Goal: Information Seeking & Learning: Learn about a topic

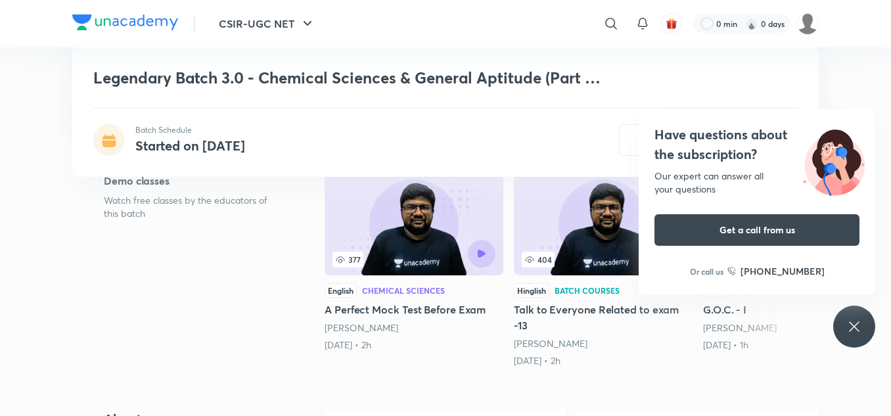
scroll to position [257, 0]
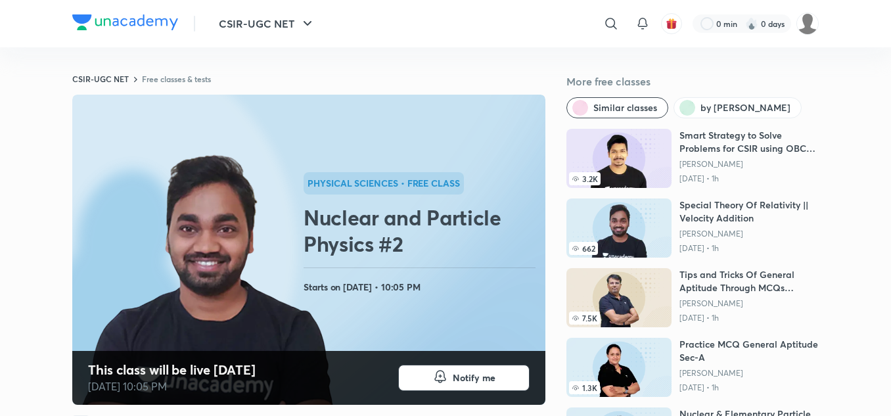
scroll to position [1, 0]
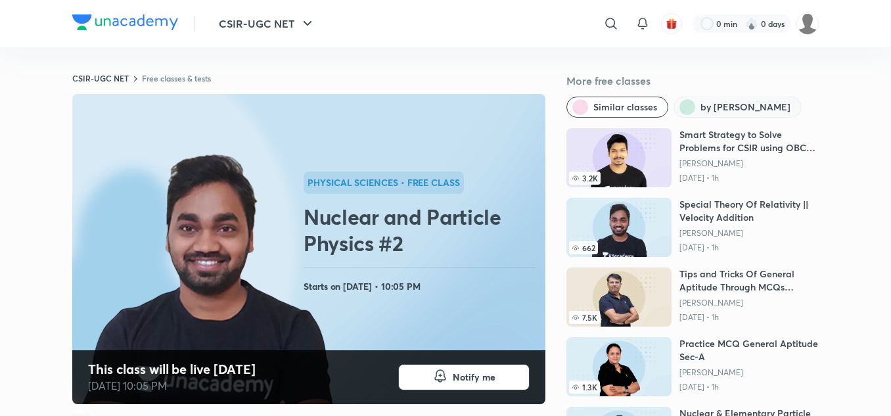
click at [736, 100] on button "by Amit Ranjan" at bounding box center [737, 107] width 128 height 21
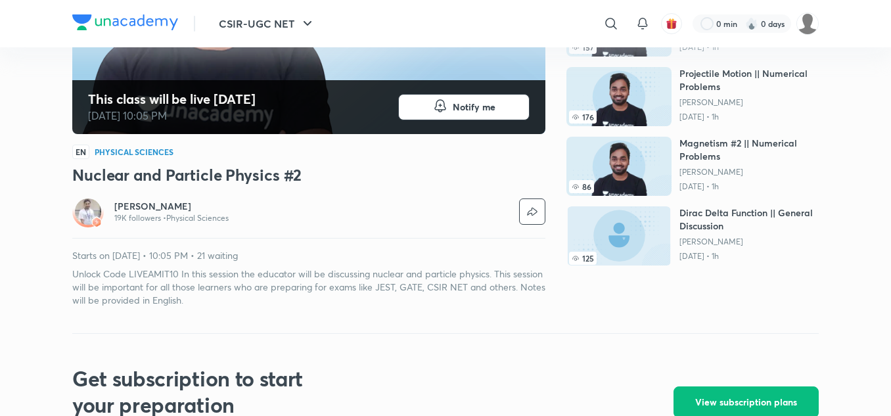
scroll to position [0, 0]
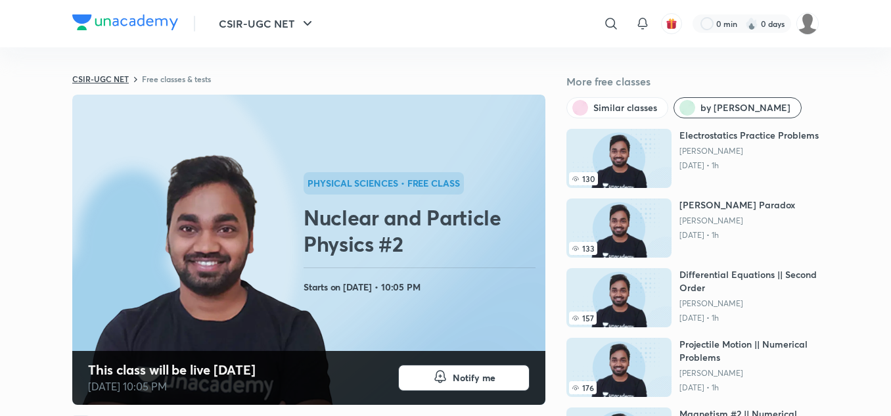
click at [126, 76] on link "CSIR-UGC NET" at bounding box center [100, 79] width 56 height 11
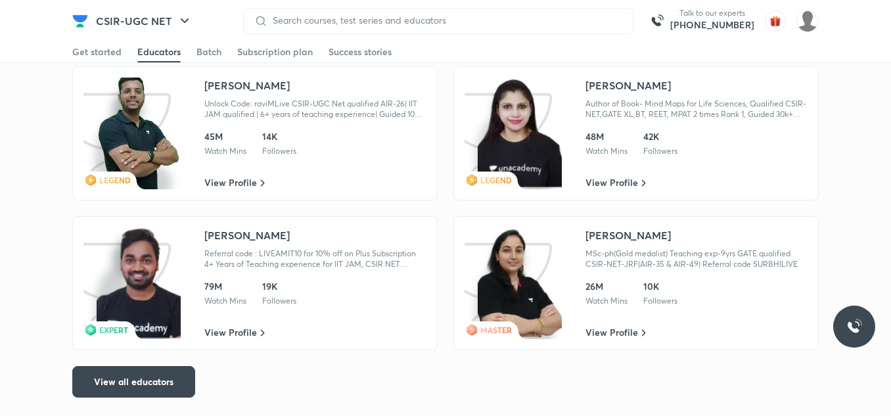
scroll to position [2228, 0]
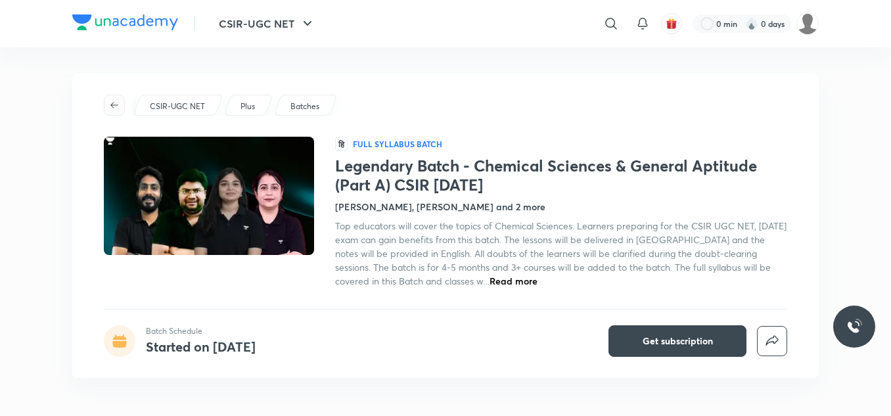
click at [115, 104] on icon "button" at bounding box center [114, 105] width 11 height 11
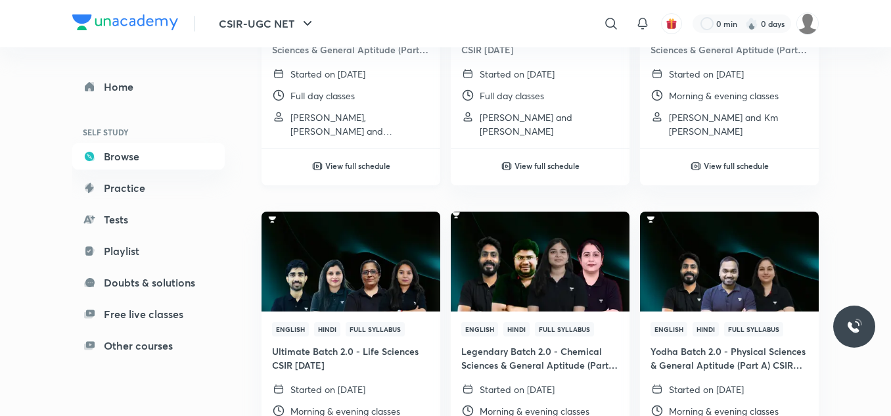
scroll to position [296, 0]
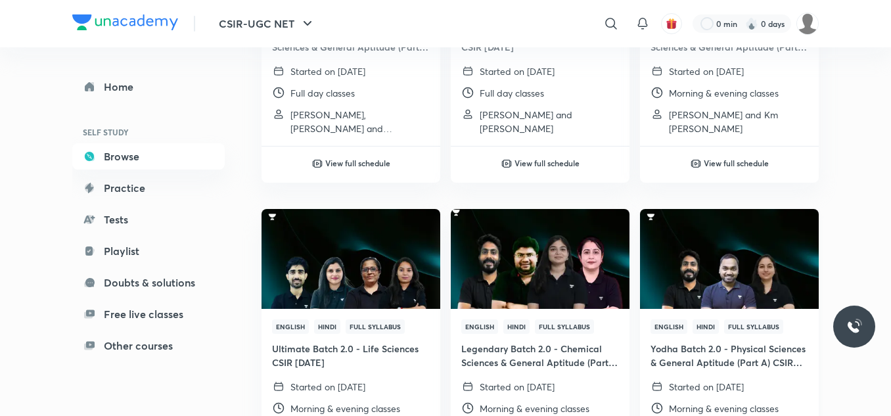
click at [702, 349] on h4 "Yodha Batch 2.0 - Physical Sciences & General Aptitude (Part A) CSIR [DATE]" at bounding box center [729, 356] width 158 height 28
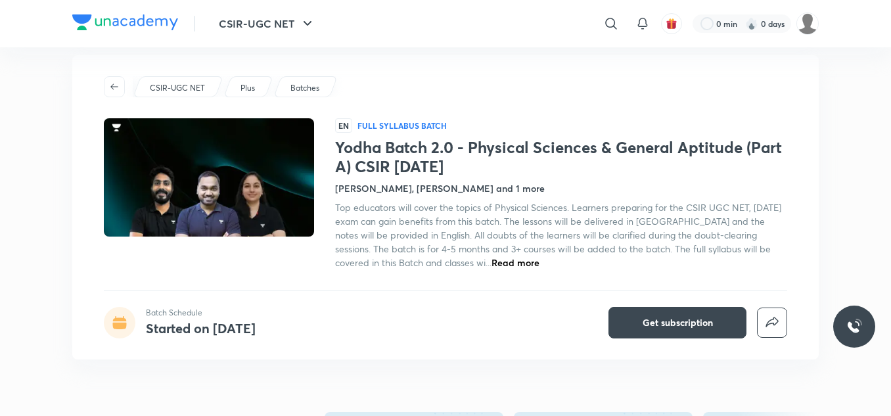
scroll to position [20, 0]
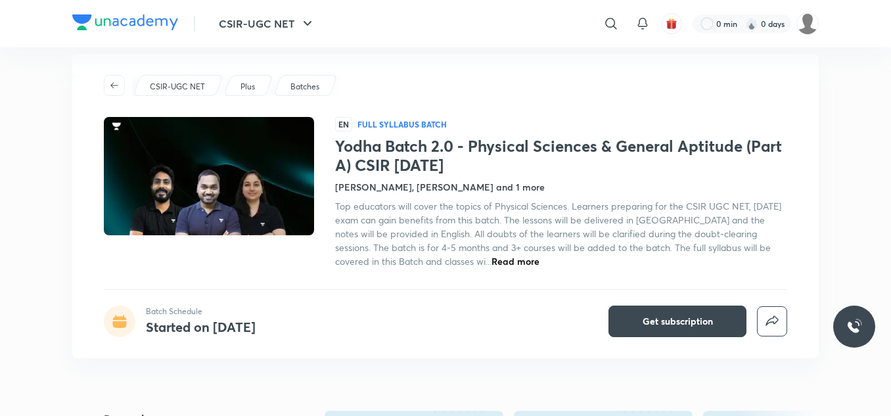
click at [491, 261] on span "Read more" at bounding box center [515, 261] width 48 height 12
click at [484, 187] on h4 "Amit Ranjan, Shanu Arora and 1 more" at bounding box center [440, 187] width 210 height 14
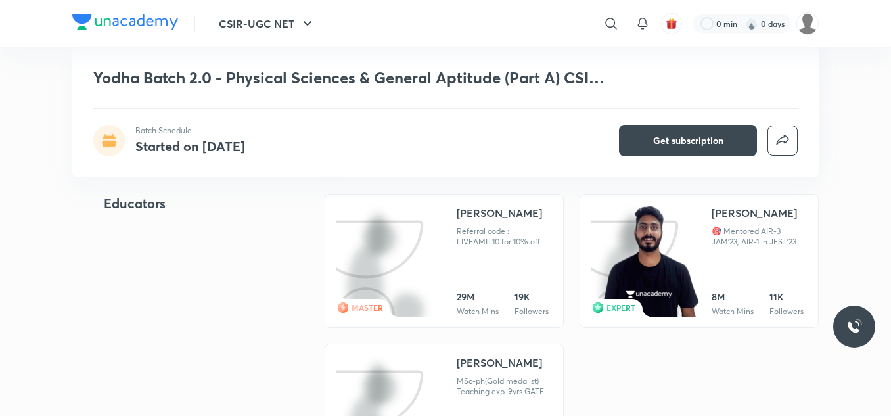
scroll to position [1418, 0]
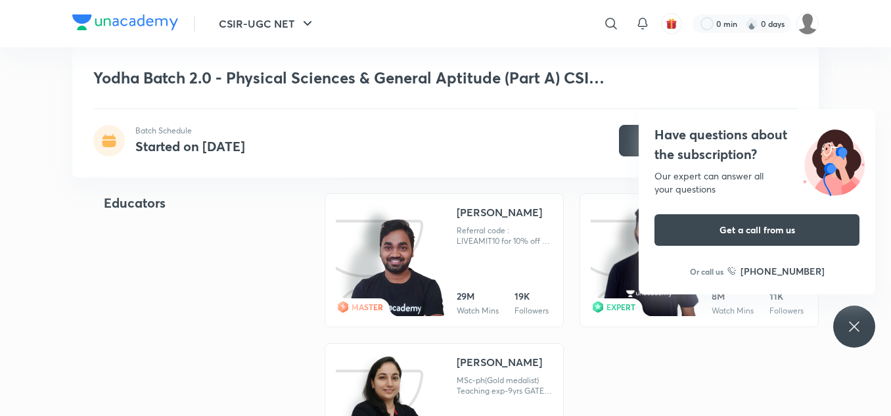
click at [132, 17] on img at bounding box center [125, 22] width 106 height 16
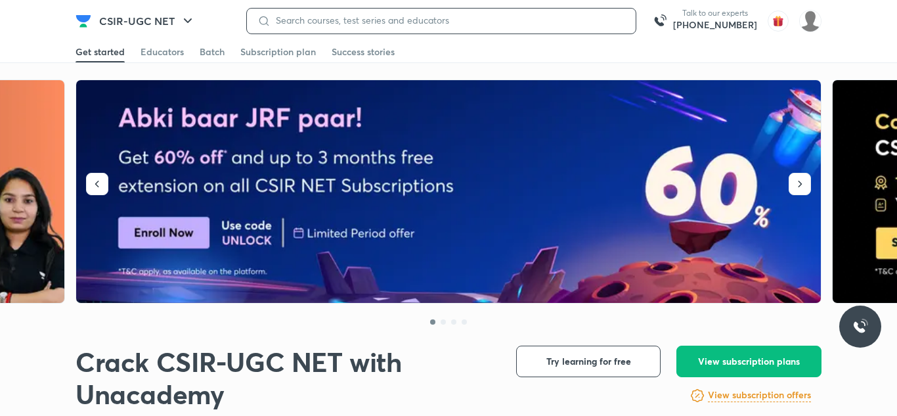
click at [303, 18] on input at bounding box center [448, 20] width 355 height 11
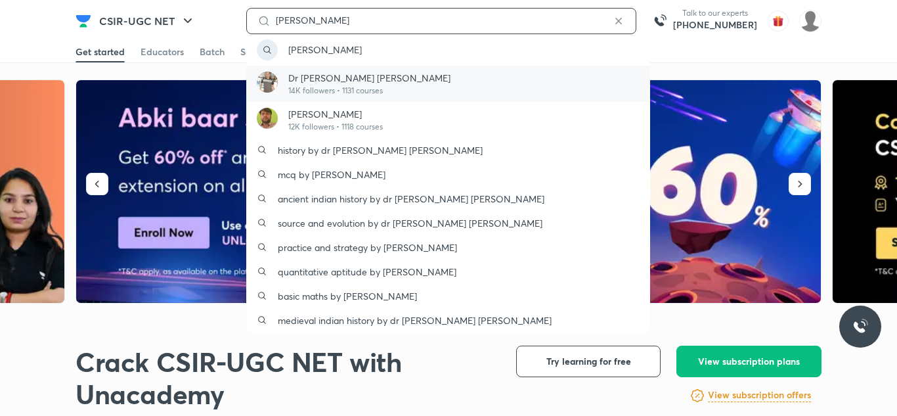
type input "amit kumar"
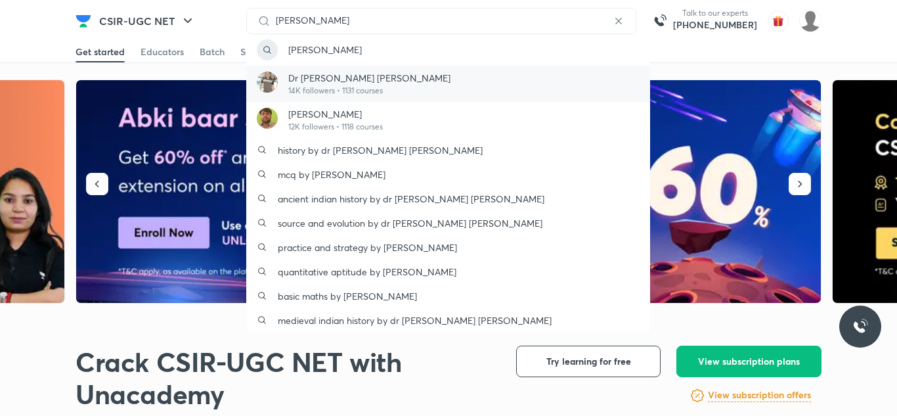
click at [308, 74] on p "Dr Amit Kumar Singh" at bounding box center [369, 78] width 162 height 14
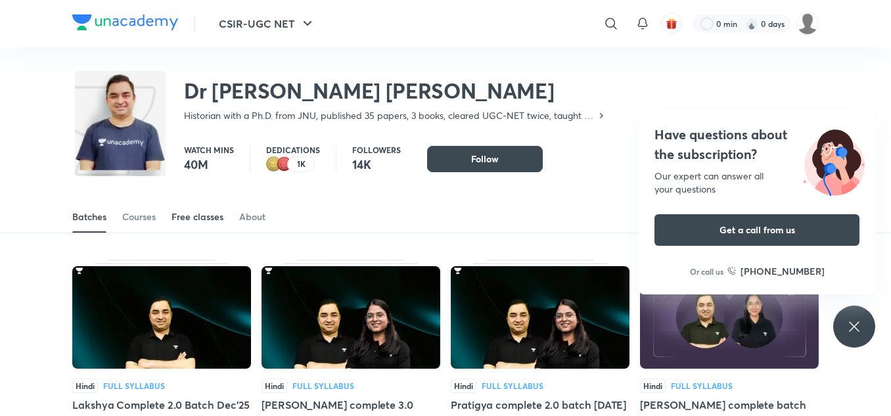
click at [206, 217] on div "Free classes" at bounding box center [197, 216] width 52 height 13
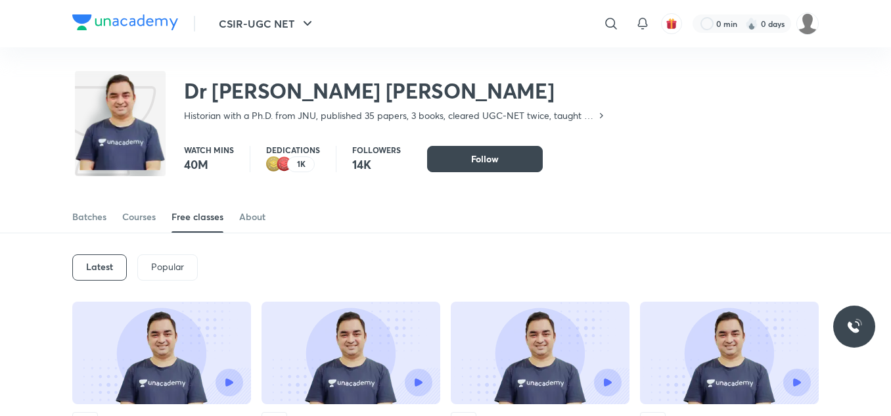
click at [107, 261] on h6 "Latest" at bounding box center [99, 266] width 27 height 11
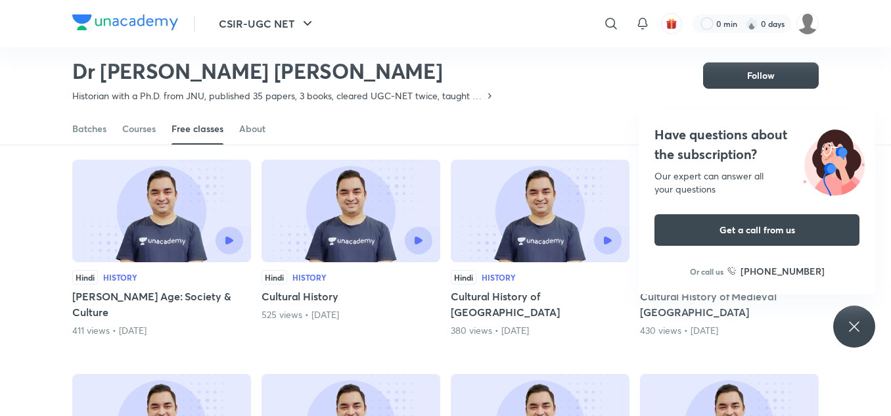
scroll to position [103, 0]
click at [850, 317] on div "Have questions about the subscription? Our expert can answer all your questions…" at bounding box center [854, 326] width 42 height 42
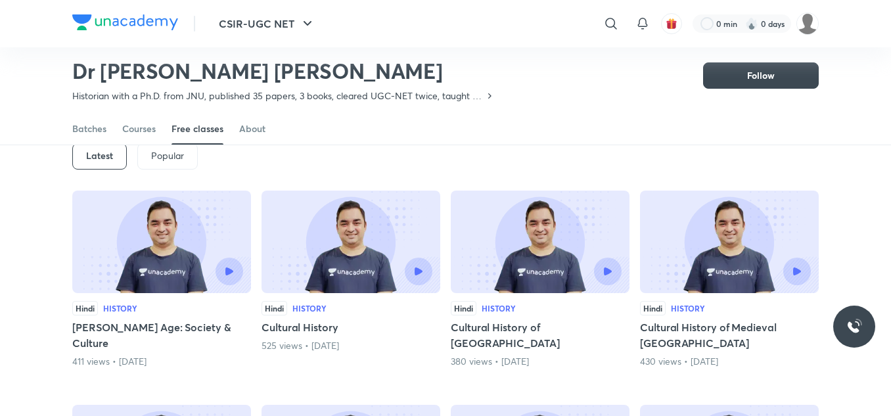
scroll to position [72, 0]
click at [85, 152] on div "Latest" at bounding box center [99, 156] width 55 height 26
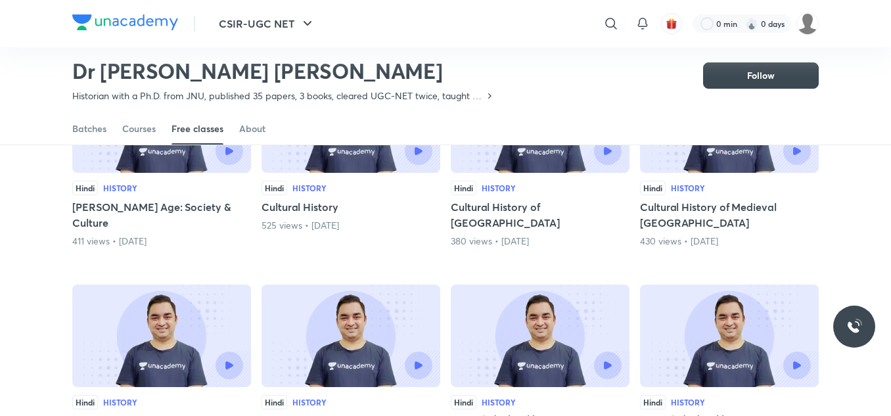
scroll to position [74, 0]
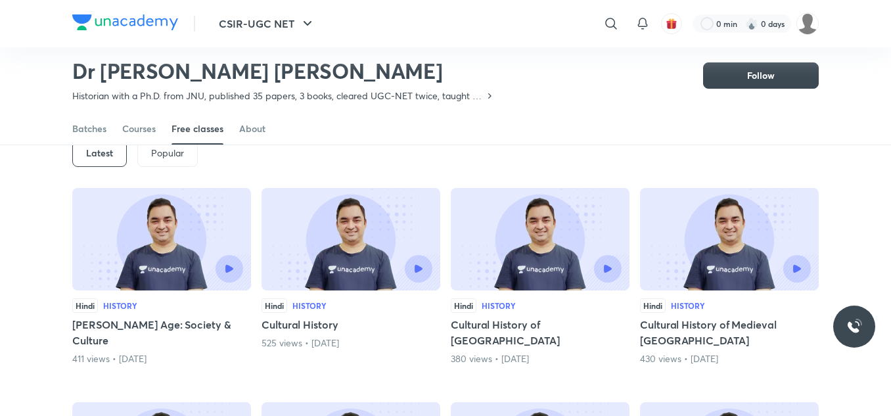
click at [148, 213] on img at bounding box center [161, 239] width 179 height 102
click at [120, 275] on div at bounding box center [161, 269] width 163 height 28
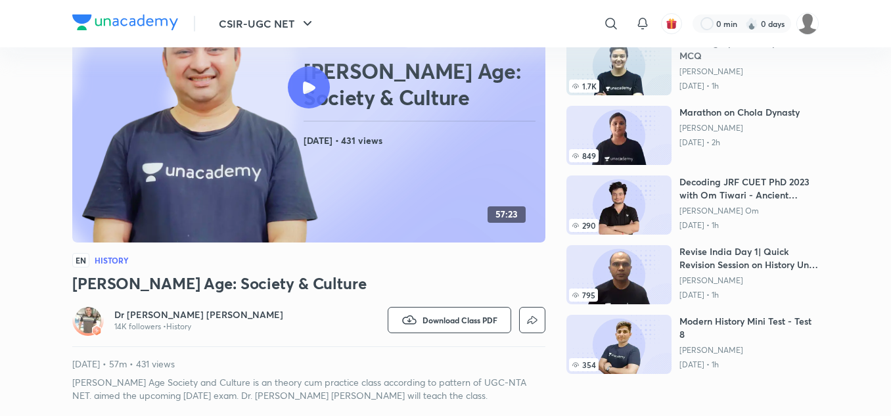
scroll to position [167, 0]
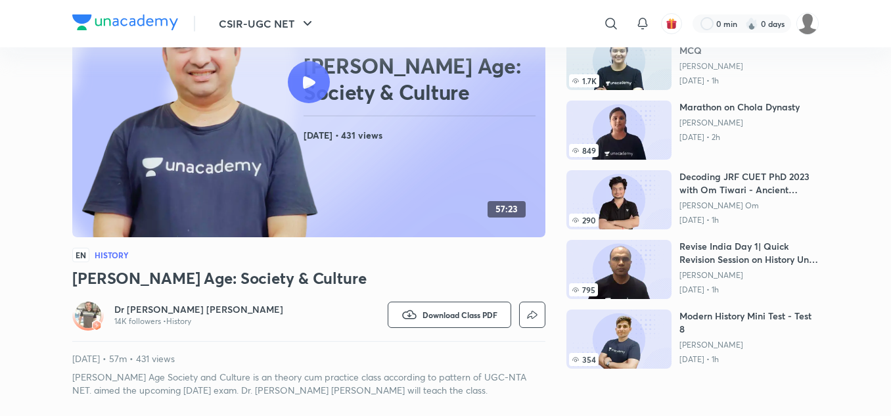
click at [316, 75] on div at bounding box center [309, 82] width 42 height 42
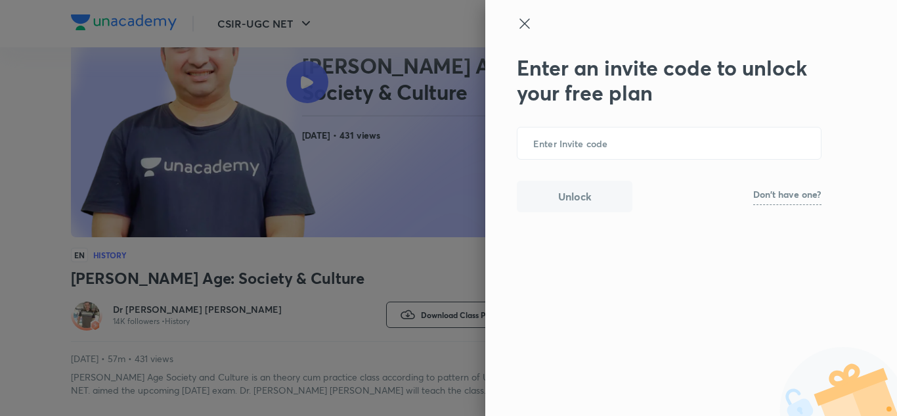
click at [526, 28] on icon at bounding box center [525, 24] width 16 height 16
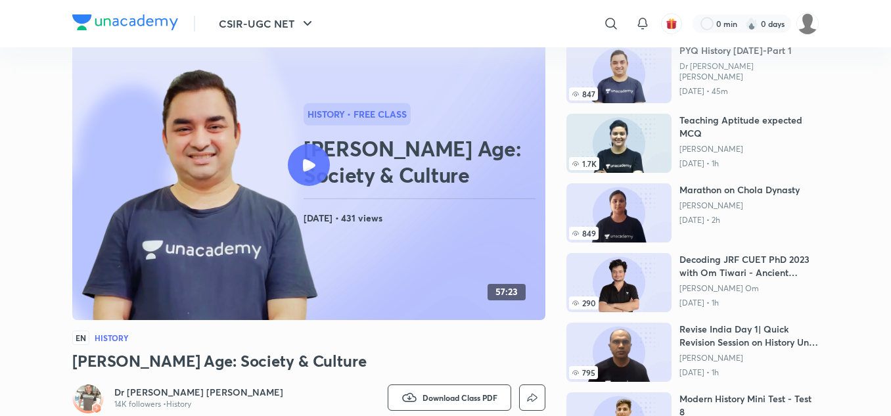
scroll to position [85, 0]
click at [296, 167] on div at bounding box center [309, 164] width 42 height 42
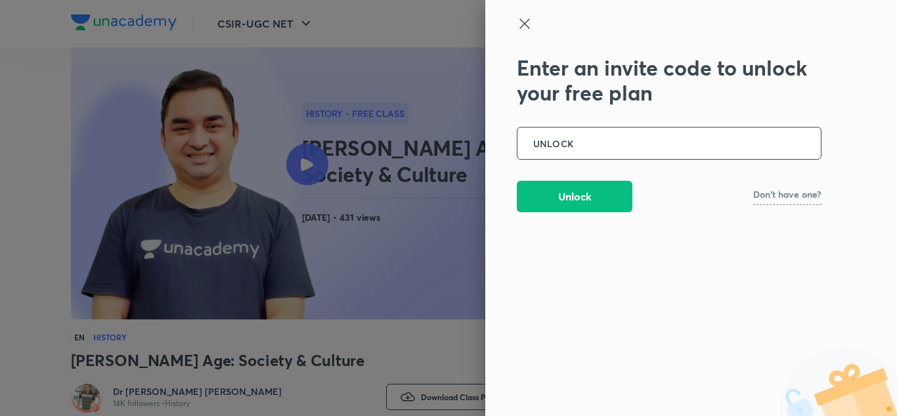
type input "UNLOCK"
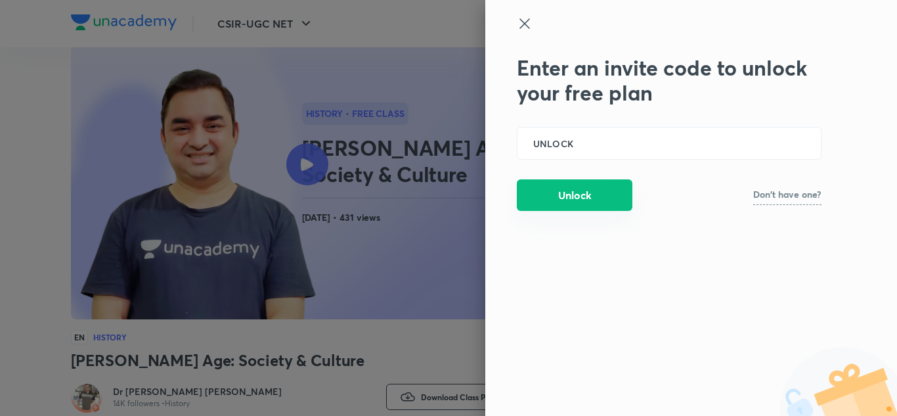
click at [575, 196] on button "Unlock" at bounding box center [575, 195] width 116 height 32
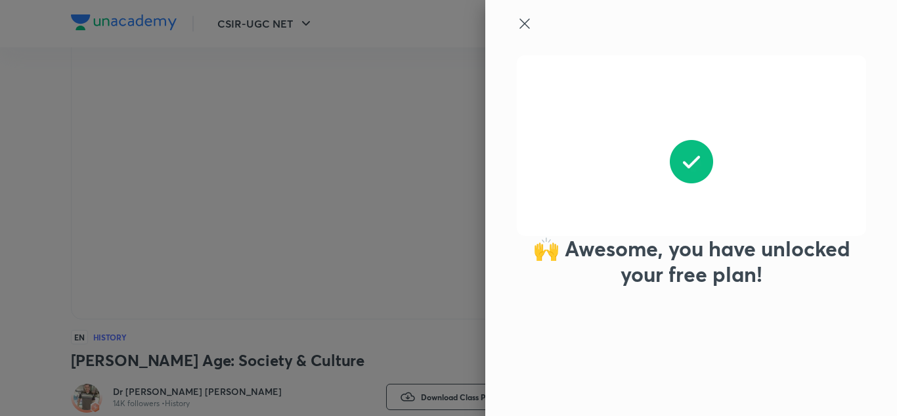
click at [523, 26] on icon at bounding box center [524, 23] width 10 height 10
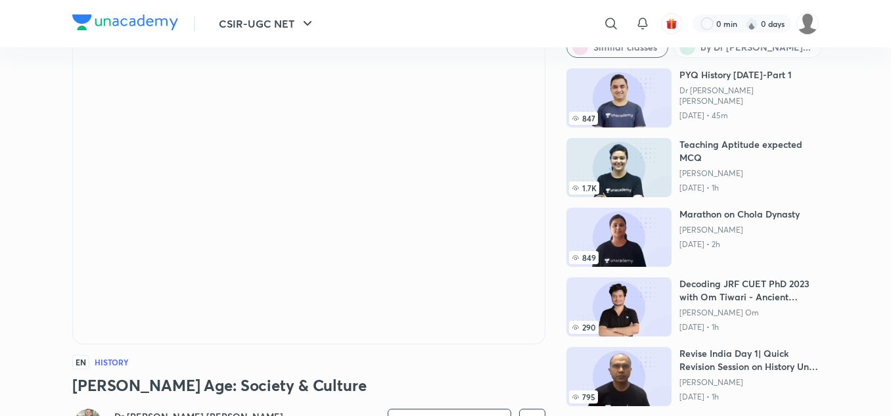
scroll to position [0, 0]
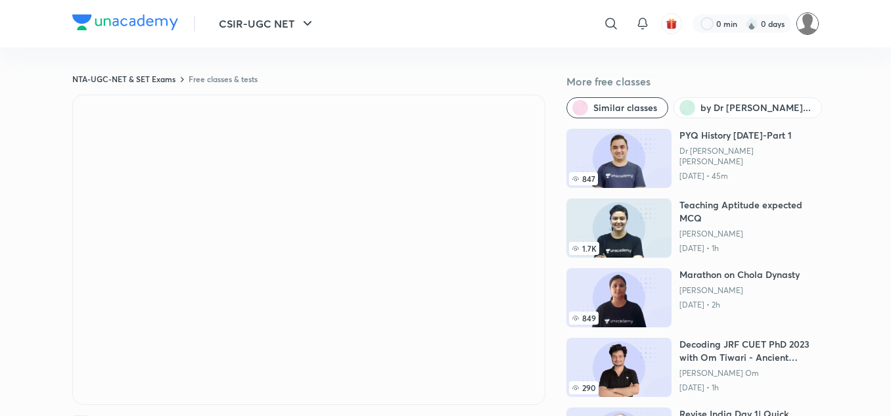
click at [814, 30] on img at bounding box center [807, 23] width 22 height 22
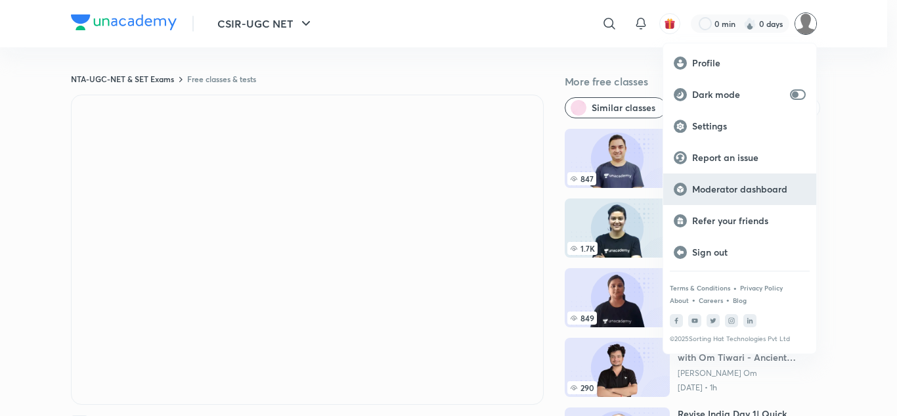
click at [720, 194] on p "Moderator dashboard" at bounding box center [749, 189] width 114 height 12
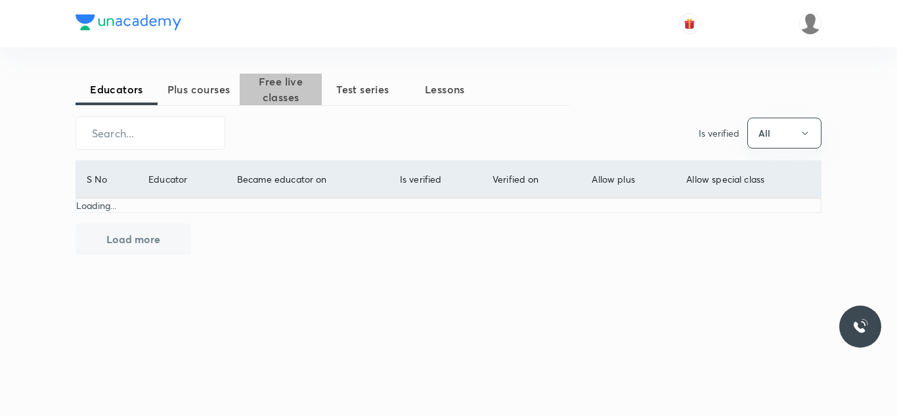
click at [284, 88] on span "Free live classes" at bounding box center [281, 90] width 82 height 32
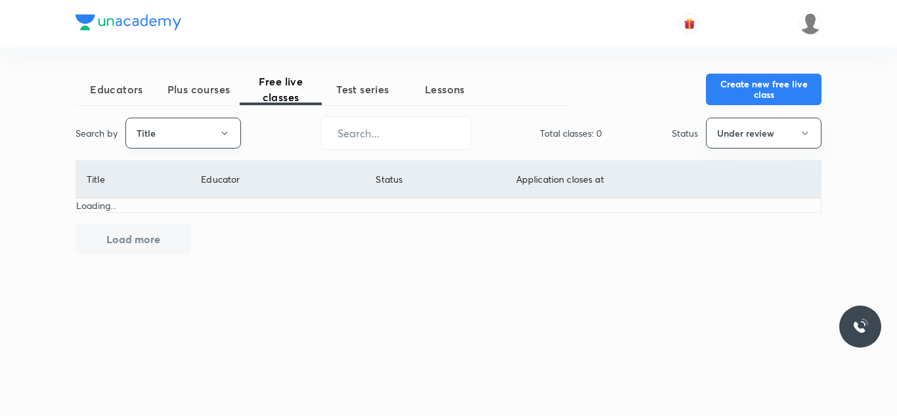
click at [167, 128] on button "Title" at bounding box center [183, 133] width 116 height 31
click at [164, 193] on span "Username" at bounding box center [183, 197] width 99 height 14
click at [405, 124] on input "text" at bounding box center [396, 132] width 148 height 33
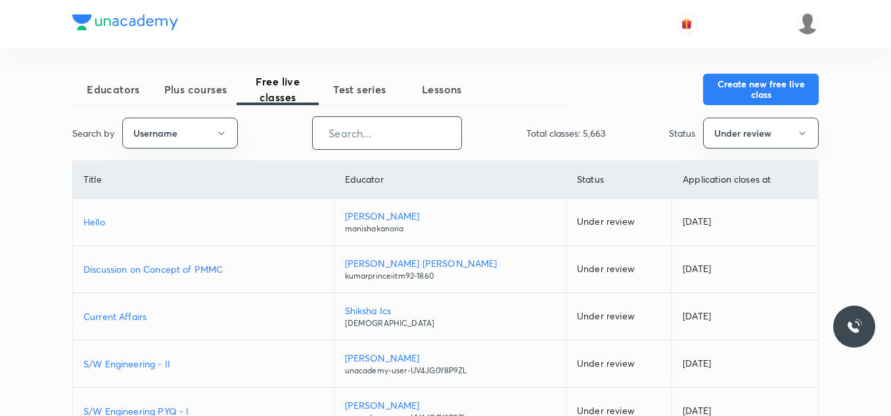
paste input "amitrnjn101"
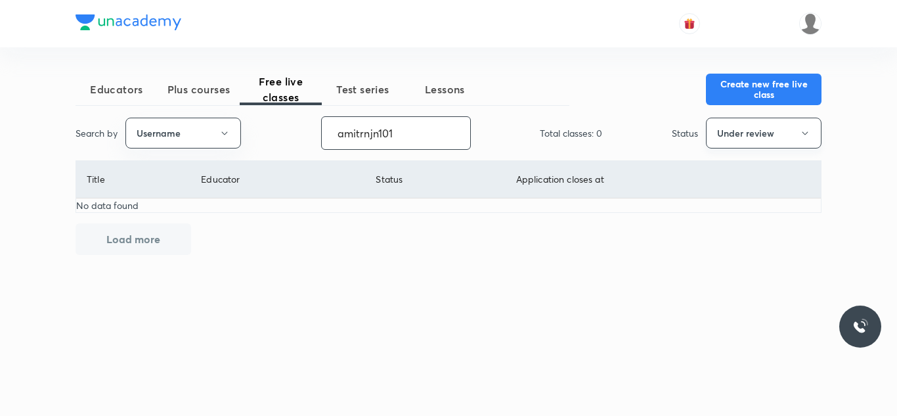
type input "amitrnjn101"
click at [752, 141] on button "Under review" at bounding box center [764, 133] width 116 height 31
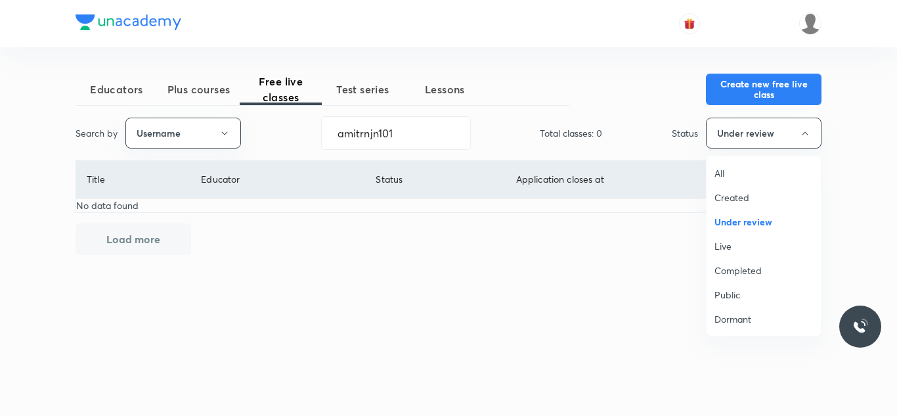
click at [738, 273] on span "Completed" at bounding box center [764, 270] width 99 height 14
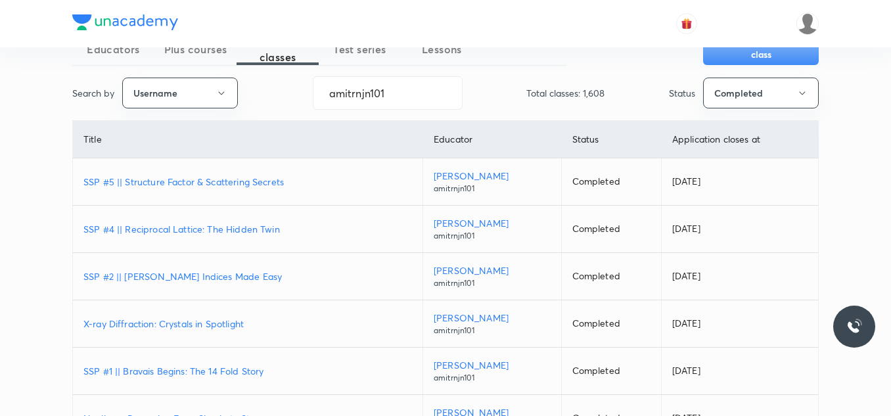
scroll to position [41, 0]
click at [267, 180] on p "SSP #5 || Structure Factor & Scattering Secrets" at bounding box center [247, 181] width 328 height 14
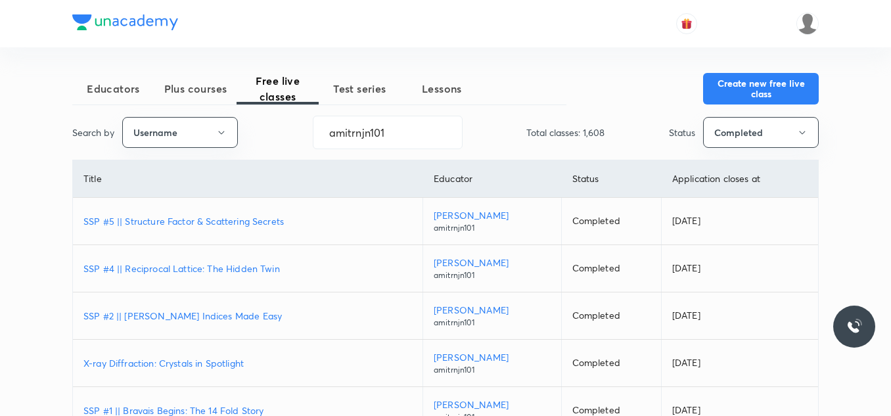
scroll to position [0, 0]
click at [112, 96] on span "Educators" at bounding box center [113, 89] width 82 height 16
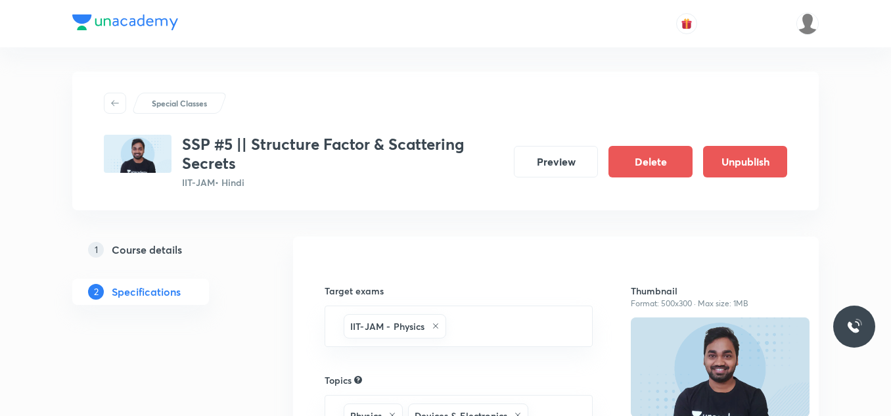
scroll to position [3, 0]
click at [155, 246] on h5 "Course details" at bounding box center [147, 249] width 70 height 16
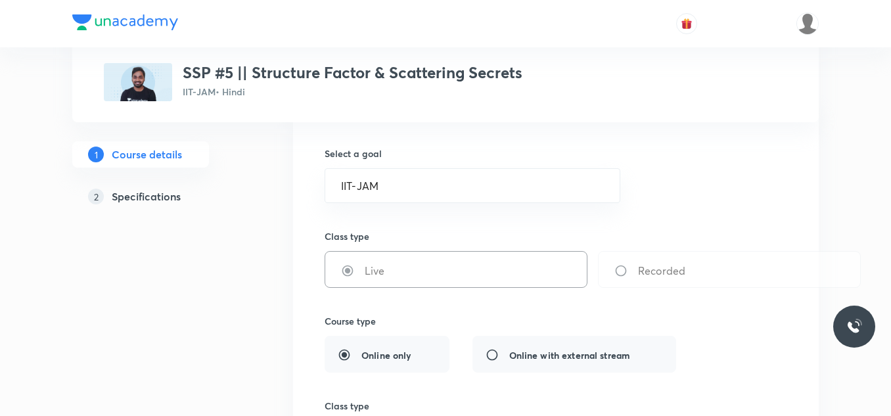
scroll to position [229, 0]
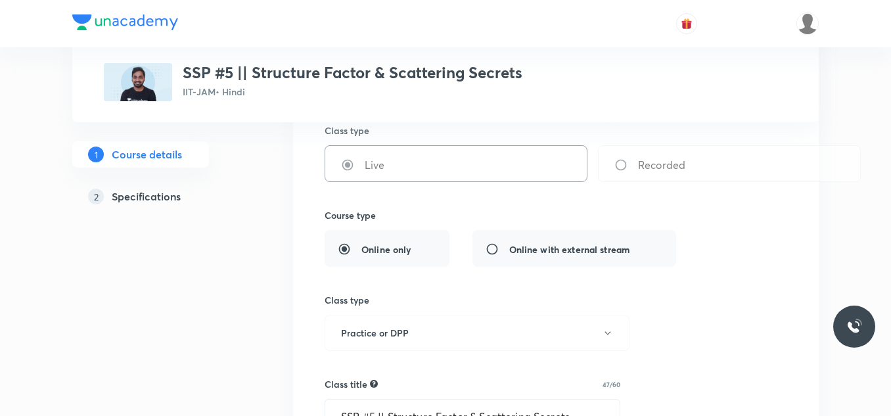
click at [160, 194] on h5 "Specifications" at bounding box center [146, 196] width 69 height 16
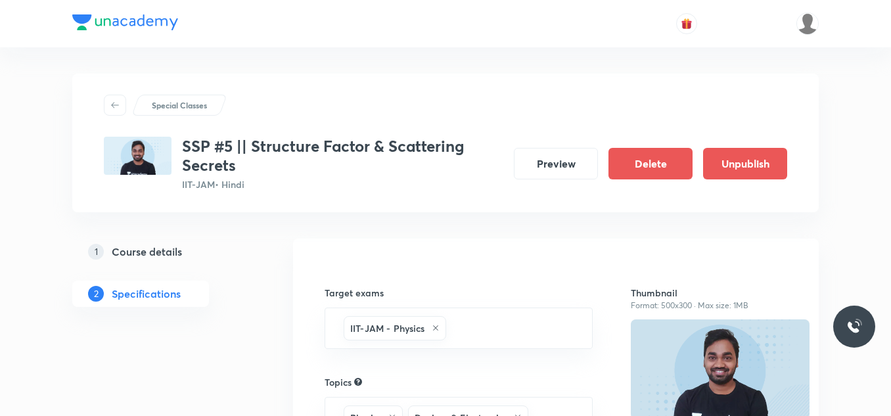
scroll to position [84, 0]
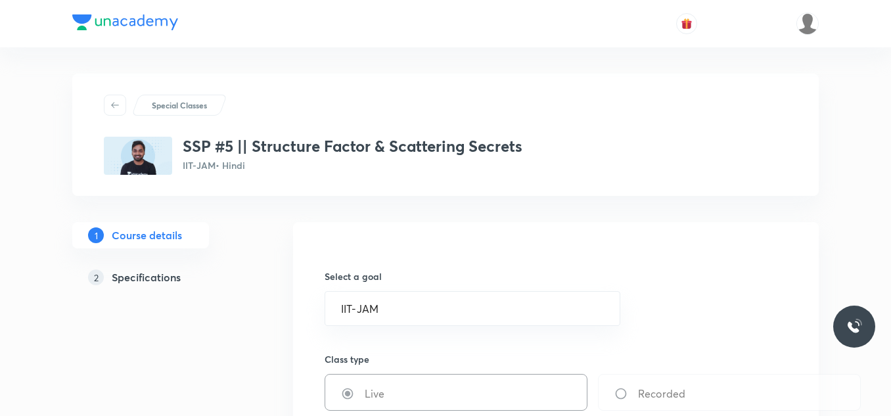
click at [114, 108] on icon at bounding box center [115, 105] width 8 height 6
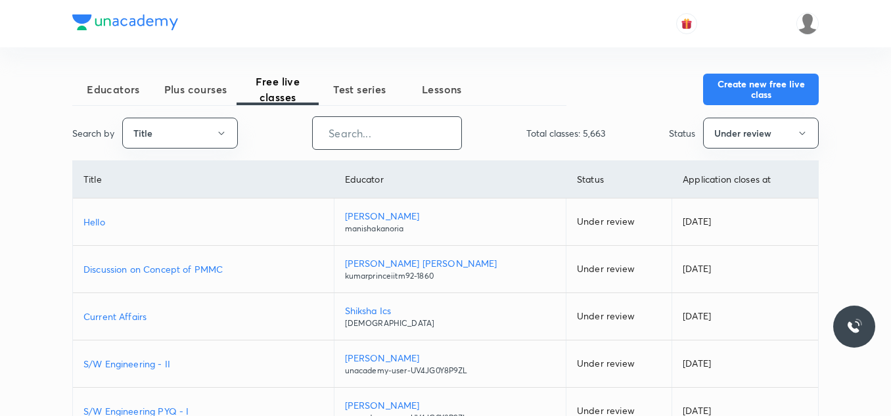
click at [355, 139] on input "text" at bounding box center [387, 132] width 148 height 33
click at [216, 128] on icon "button" at bounding box center [221, 133] width 11 height 11
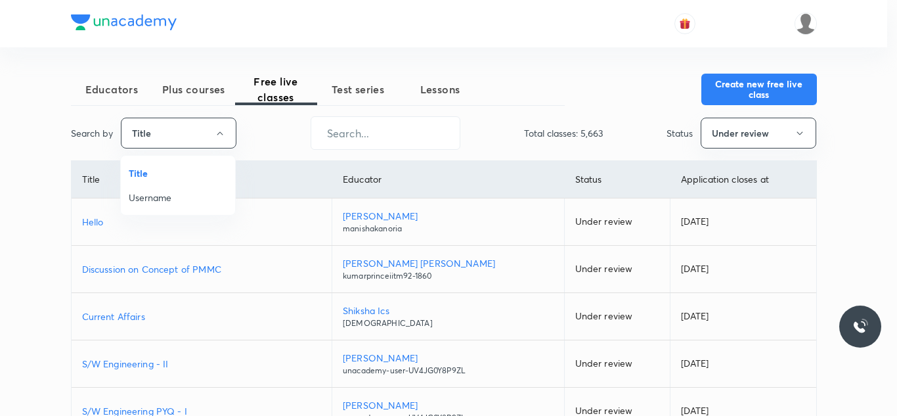
click at [183, 199] on span "Username" at bounding box center [178, 197] width 99 height 14
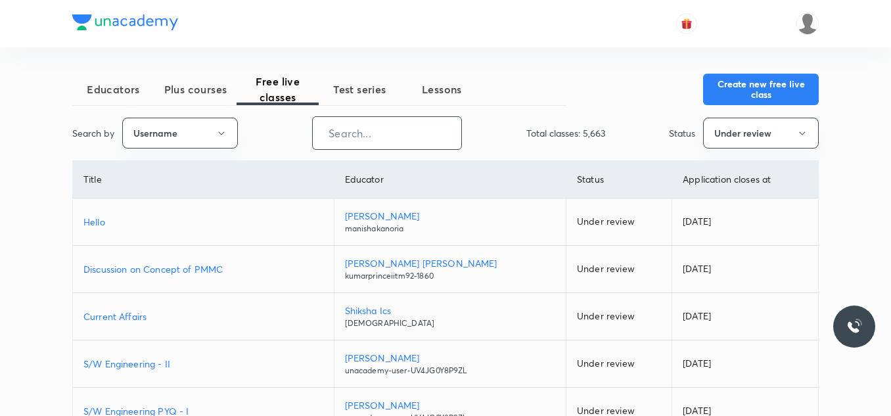
click at [359, 131] on input "text" at bounding box center [387, 132] width 148 height 33
paste input "amitrnjn101"
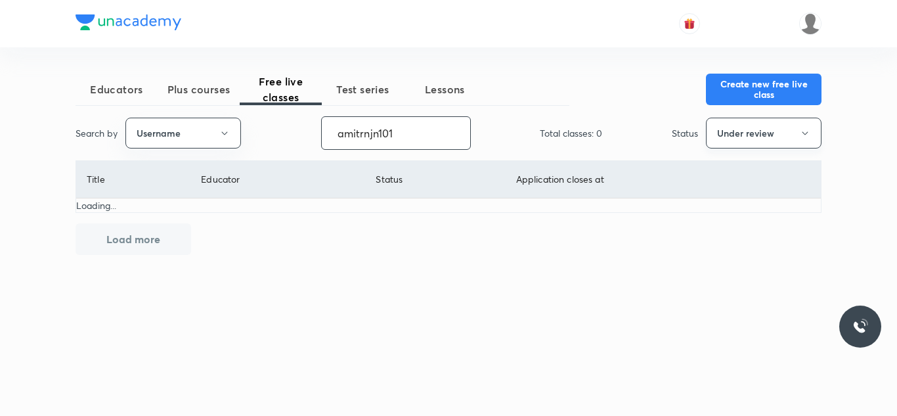
type input "amitrnjn101"
click at [790, 127] on button "Under review" at bounding box center [764, 133] width 116 height 31
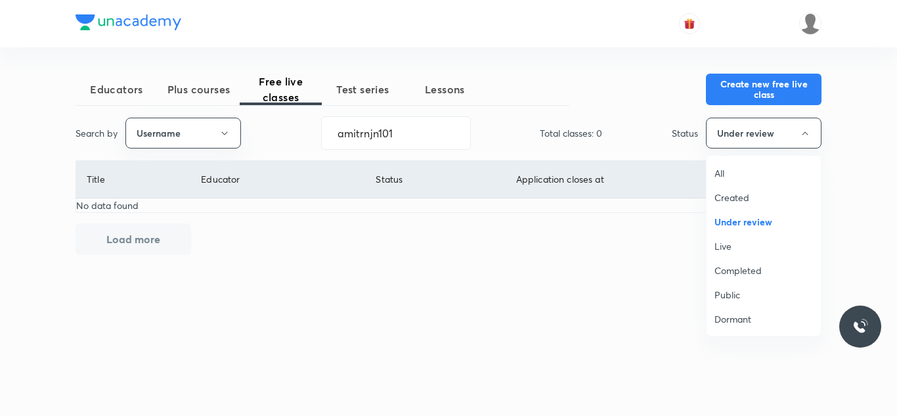
click at [736, 272] on span "Completed" at bounding box center [764, 270] width 99 height 14
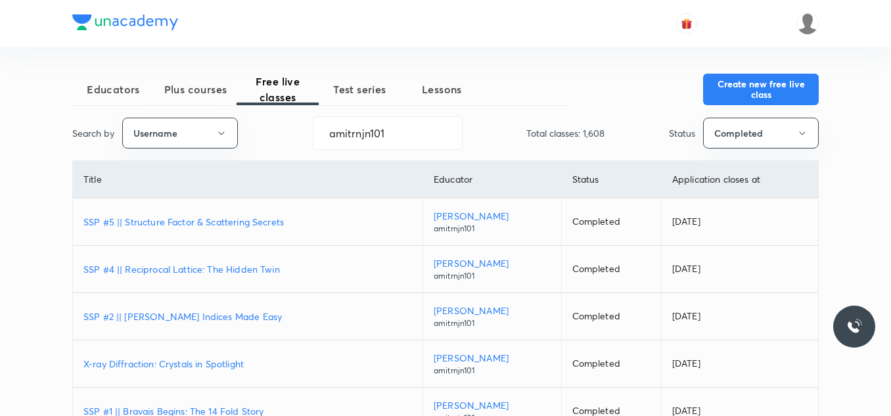
click at [238, 221] on p "SSP #5 || Structure Factor & Scattering Secrets" at bounding box center [247, 222] width 328 height 14
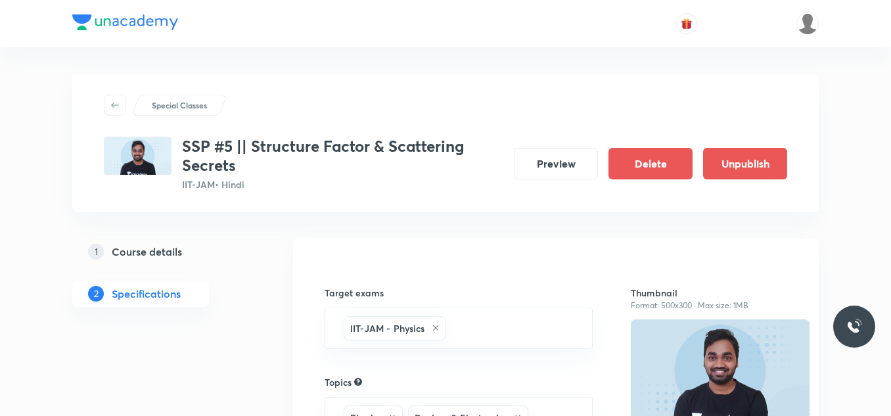
click at [567, 153] on button "Preview" at bounding box center [556, 164] width 84 height 32
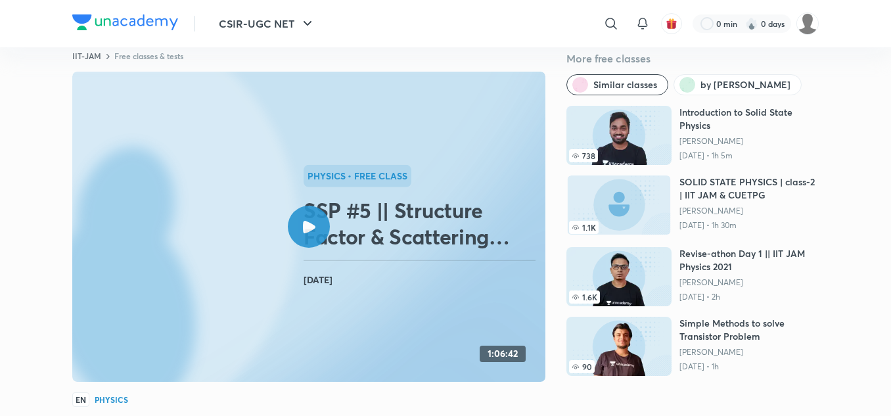
scroll to position [24, 0]
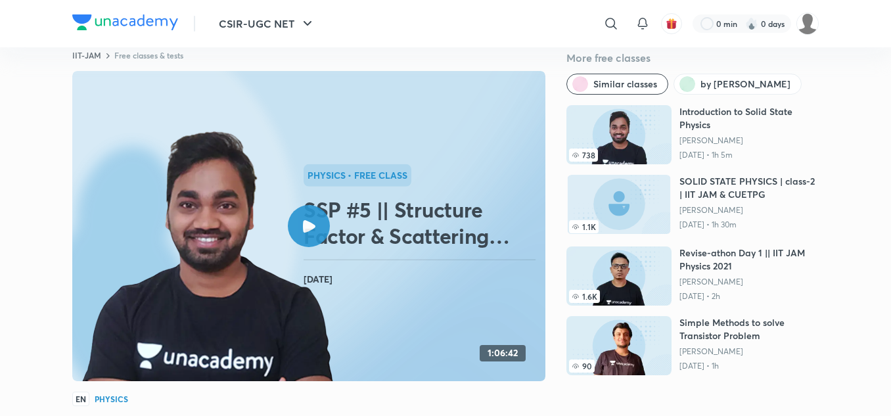
click at [303, 227] on icon at bounding box center [309, 226] width 12 height 12
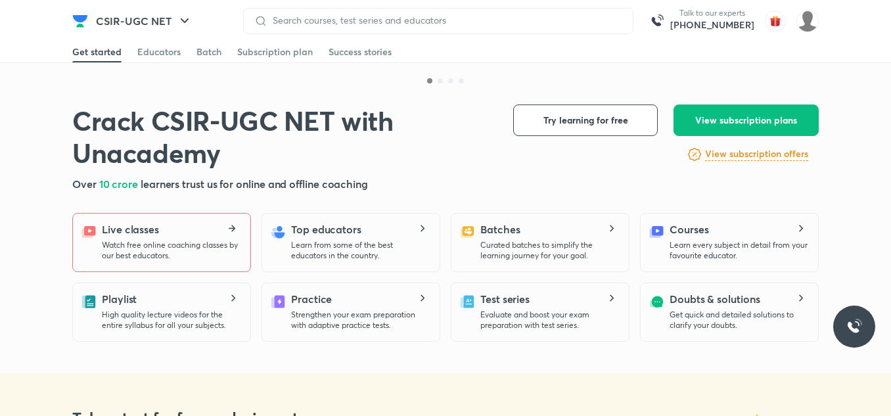
click at [189, 227] on div "Live classes Watch free online coaching classes by our best educators." at bounding box center [171, 240] width 138 height 39
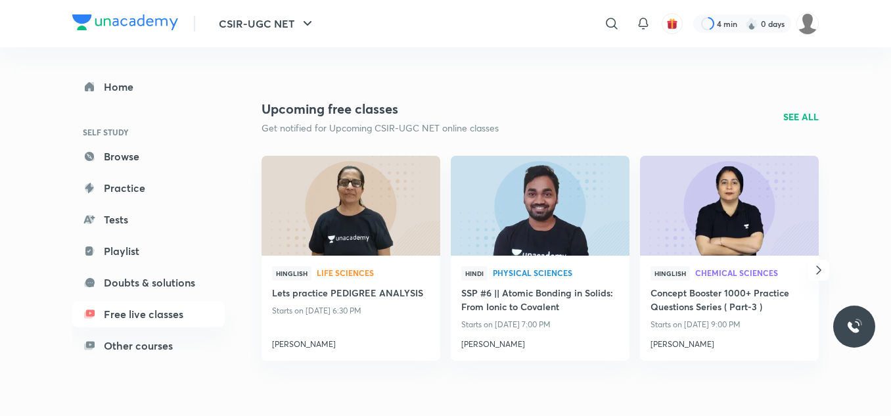
scroll to position [1116, 0]
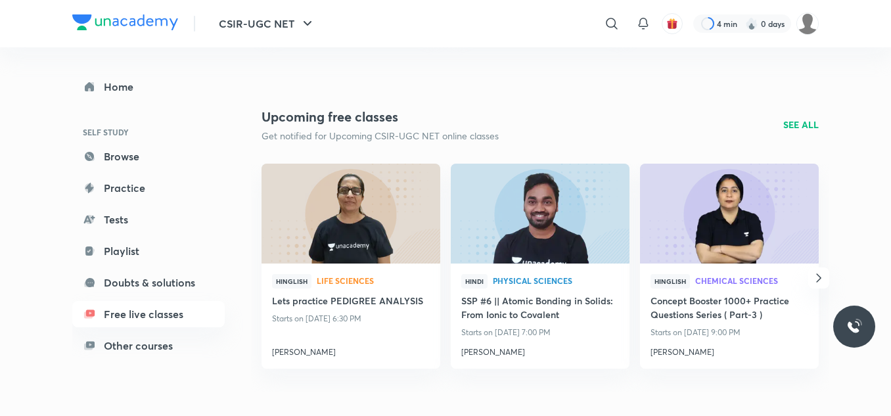
click at [803, 125] on p "SEE ALL" at bounding box center [800, 125] width 35 height 14
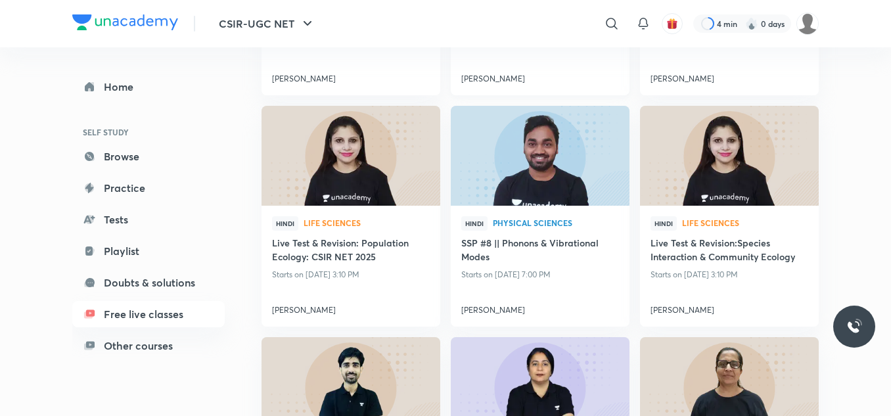
scroll to position [329, 0]
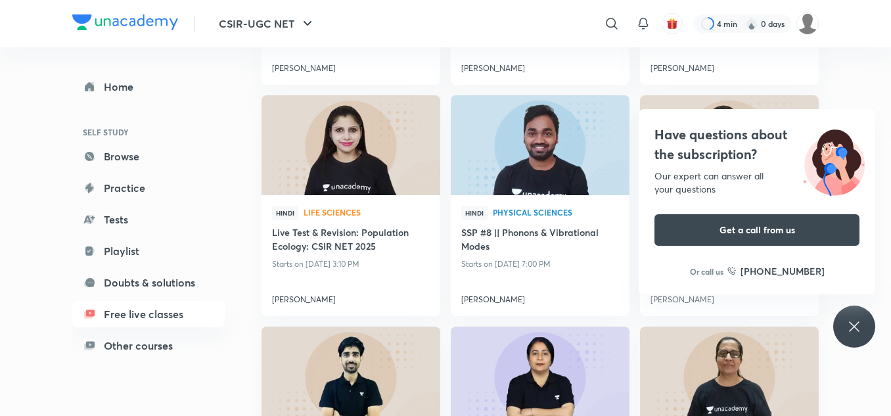
click at [854, 321] on icon at bounding box center [854, 327] width 16 height 16
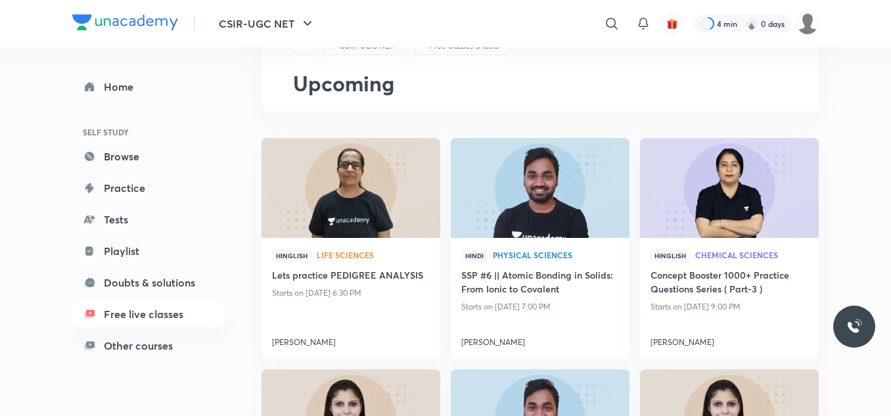
scroll to position [55, 0]
